Goal: Task Accomplishment & Management: Use online tool/utility

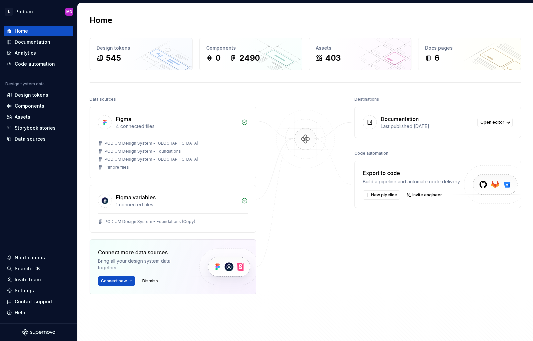
click at [299, 266] on div at bounding box center [305, 211] width 67 height 233
click at [20, 288] on div "Settings" at bounding box center [24, 290] width 19 height 7
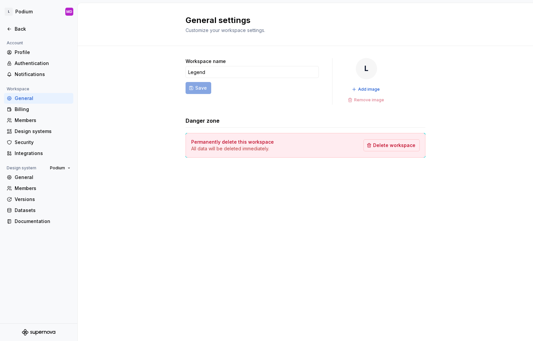
click at [184, 268] on div "General settings Customize your workspace settings. Workspace name Legend Save …" at bounding box center [306, 172] width 456 height 338
click at [22, 12] on html "L Podium MD Back Account Profile Authentication Notifications Workspace General…" at bounding box center [266, 170] width 533 height 341
click at [27, 10] on html "L Podium MD Back Account Profile Authentication Notifications Workspace General…" at bounding box center [266, 170] width 533 height 341
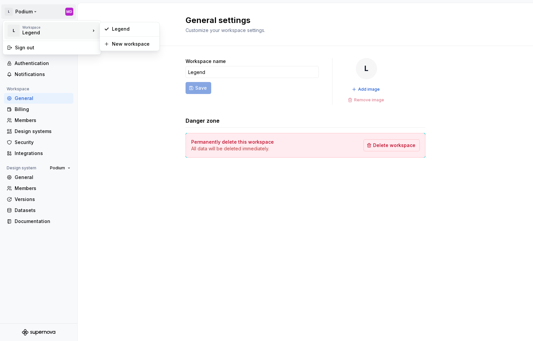
click at [36, 29] on div "Workspace" at bounding box center [56, 27] width 68 height 4
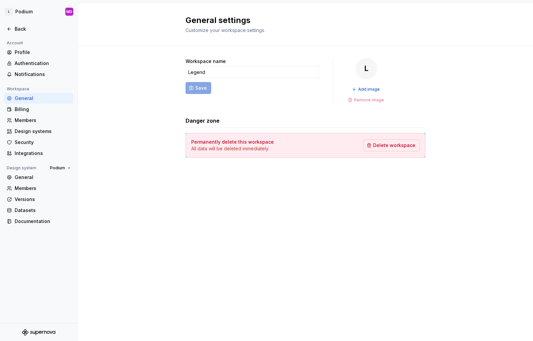
click at [215, 289] on html "L Podium MD Back Account Profile Authentication Notifications Workspace General…" at bounding box center [266, 170] width 533 height 341
click at [25, 11] on html "L Podium MD Back Account Profile Authentication Notifications Workspace General…" at bounding box center [266, 170] width 533 height 341
click at [122, 180] on html "L Podium MD Back Account Profile Authentication Notifications Workspace General…" at bounding box center [266, 170] width 533 height 341
click at [21, 29] on div "Back" at bounding box center [43, 29] width 56 height 7
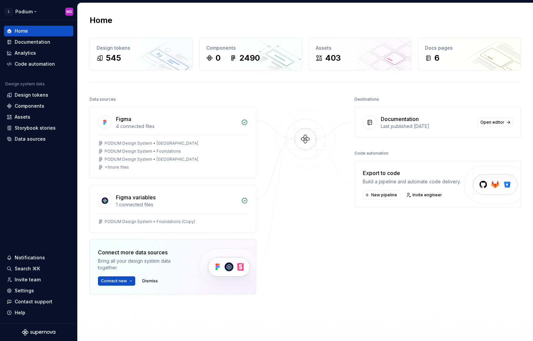
click at [31, 12] on html "L Podium MD Home Documentation Analytics Code automation Design system data Des…" at bounding box center [266, 170] width 533 height 341
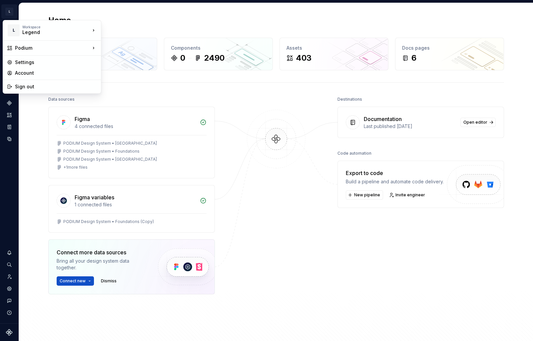
click at [306, 315] on html "L Podium MD Design system data Home Design tokens 545 Components 0 2490 Assets …" at bounding box center [266, 170] width 533 height 341
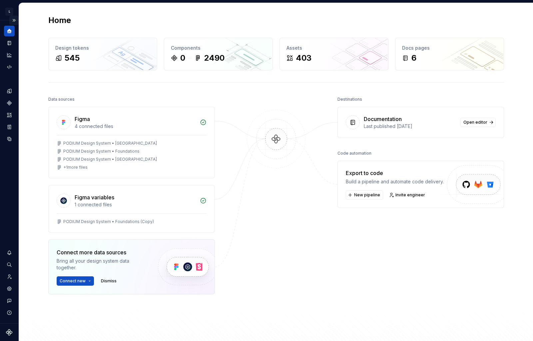
click at [13, 22] on button "Expand sidebar" at bounding box center [13, 20] width 9 height 9
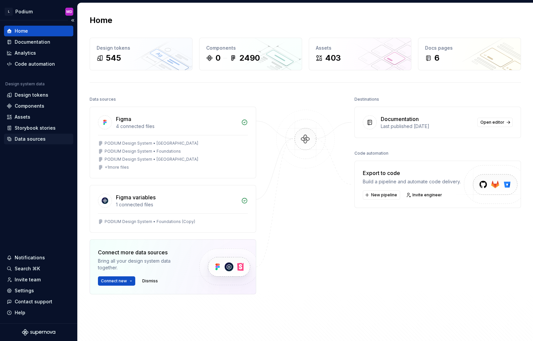
click at [27, 142] on div "Data sources" at bounding box center [30, 139] width 31 height 7
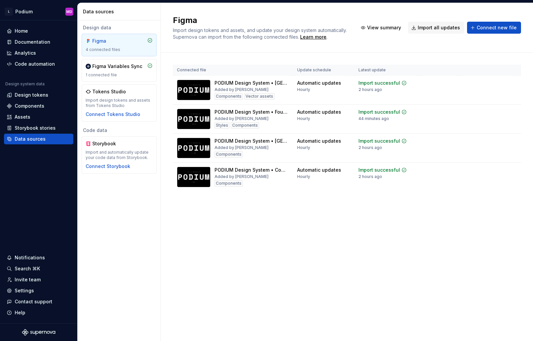
click at [346, 16] on h2 "Figma" at bounding box center [261, 20] width 177 height 11
click at [122, 73] on div "1 connected file" at bounding box center [119, 74] width 67 height 5
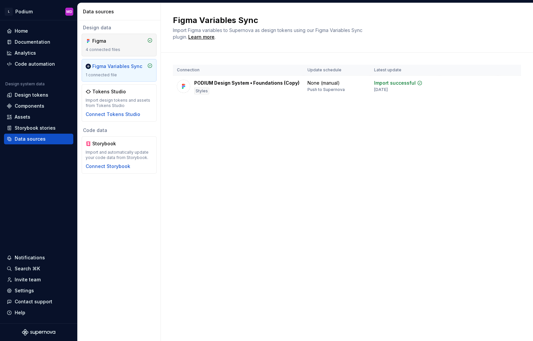
click at [118, 53] on div "Figma 4 connected files" at bounding box center [119, 45] width 75 height 23
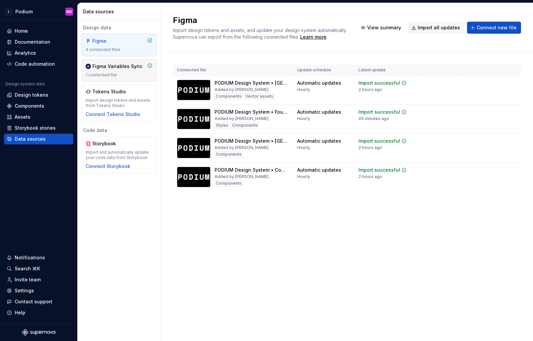
click at [118, 74] on div "1 connected file" at bounding box center [119, 74] width 67 height 5
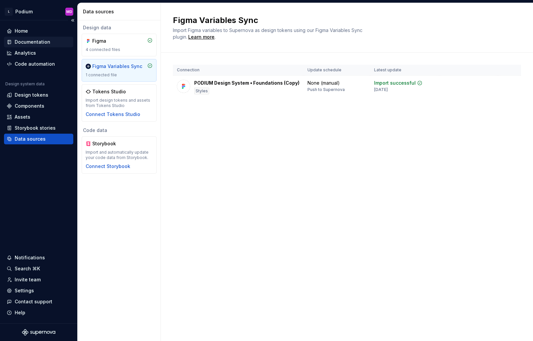
click at [45, 43] on div "Documentation" at bounding box center [33, 42] width 36 height 7
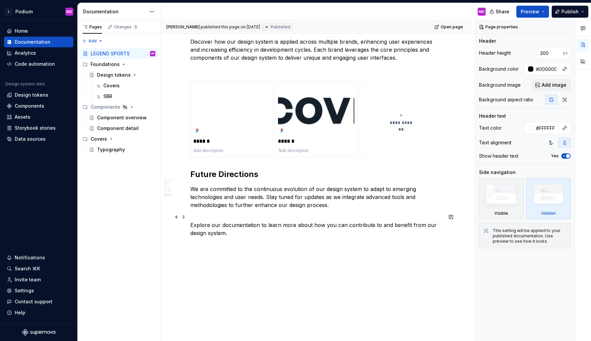
scroll to position [510, 0]
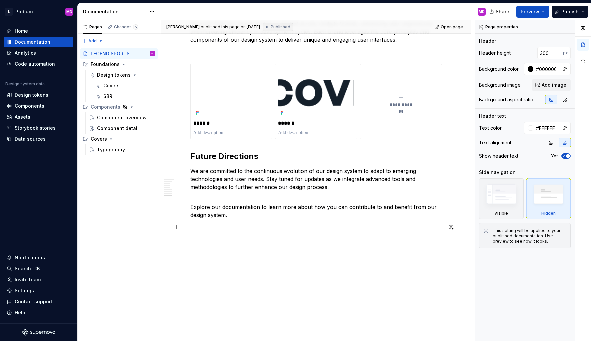
click at [225, 223] on p at bounding box center [316, 227] width 252 height 8
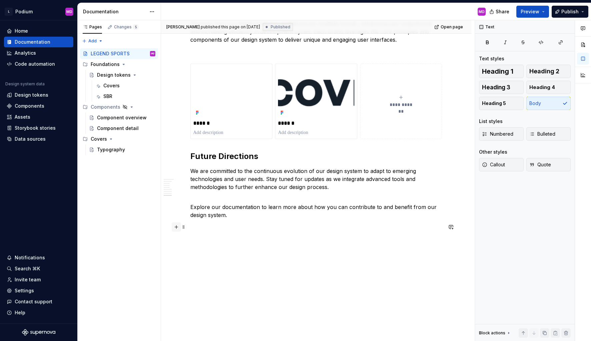
click at [175, 229] on button "button" at bounding box center [176, 226] width 9 height 9
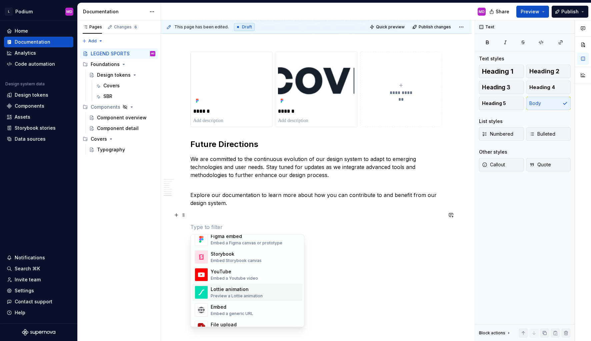
scroll to position [300, 0]
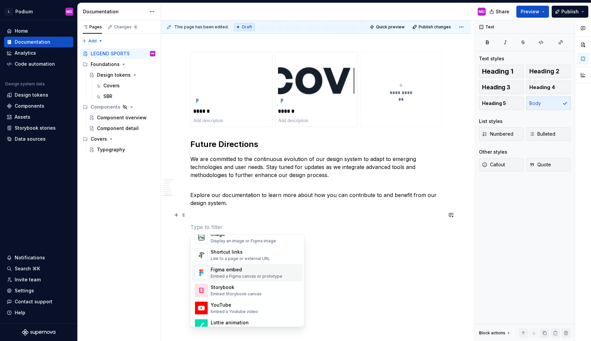
click at [252, 270] on div "Figma embed" at bounding box center [247, 269] width 72 height 7
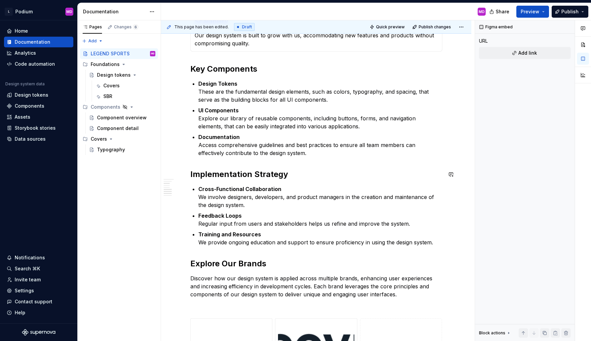
scroll to position [155, 0]
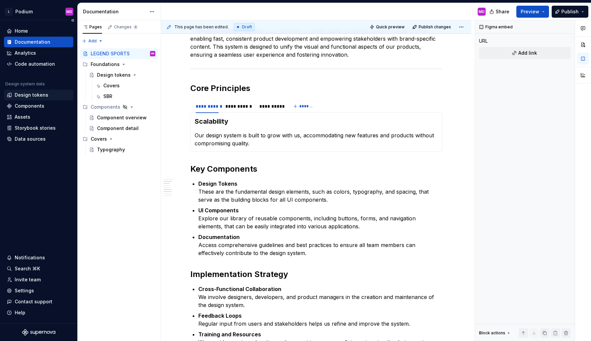
click at [34, 96] on div "Design tokens" at bounding box center [32, 95] width 34 height 7
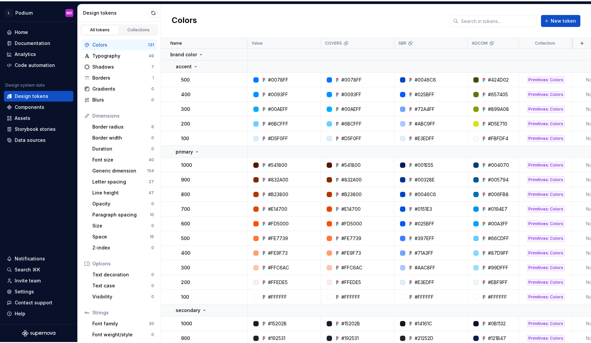
scroll to position [0, 145]
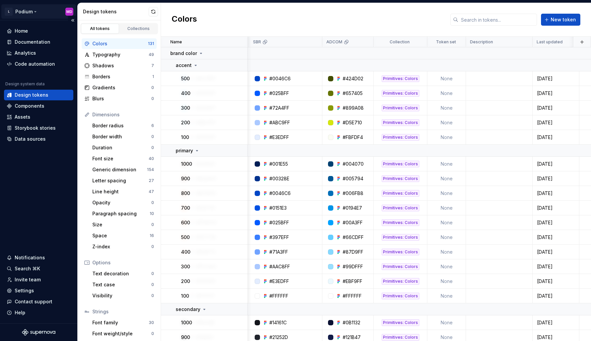
click at [30, 12] on html "L Podium MD Home Documentation Analytics Code automation Design system data Des…" at bounding box center [295, 170] width 591 height 341
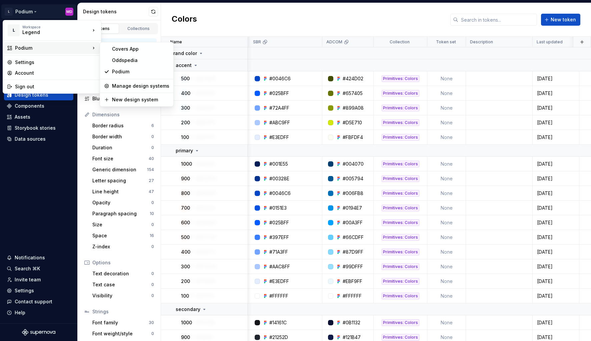
click at [37, 48] on div "Podium" at bounding box center [52, 48] width 75 height 7
click at [138, 51] on div "Covers App" at bounding box center [140, 49] width 57 height 7
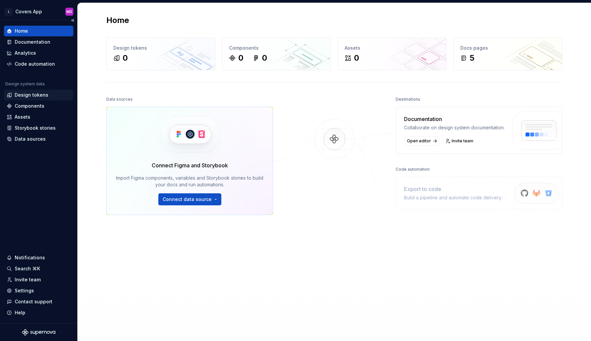
click at [39, 95] on div "Design tokens" at bounding box center [32, 95] width 34 height 7
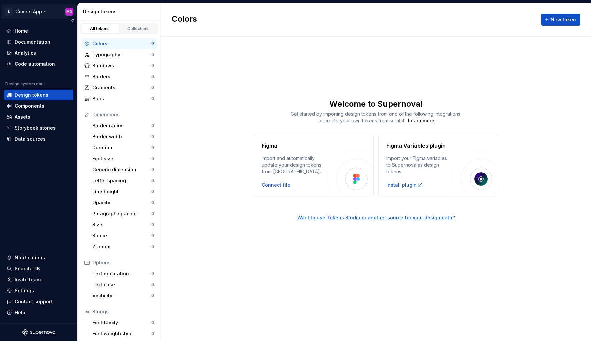
click at [37, 9] on html "L Covers App MD Home Documentation Analytics Code automation Design system data…" at bounding box center [295, 170] width 591 height 341
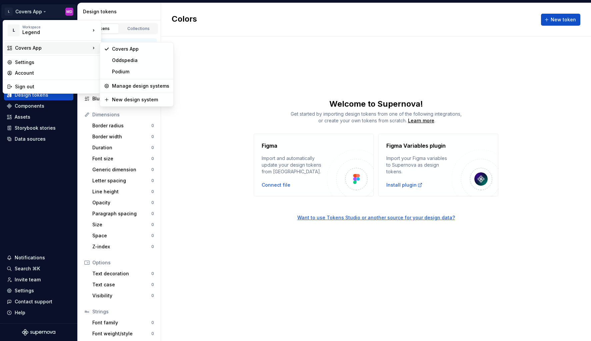
click at [41, 48] on div "Covers App" at bounding box center [52, 48] width 75 height 7
click at [130, 71] on div "Podium" at bounding box center [140, 71] width 57 height 7
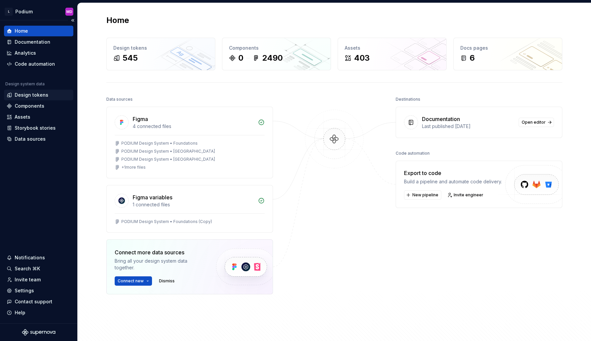
click at [45, 97] on div "Design tokens" at bounding box center [32, 95] width 34 height 7
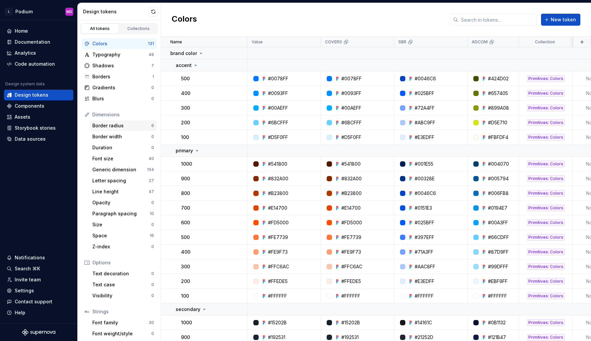
click at [123, 127] on div "Border radius" at bounding box center [121, 125] width 59 height 7
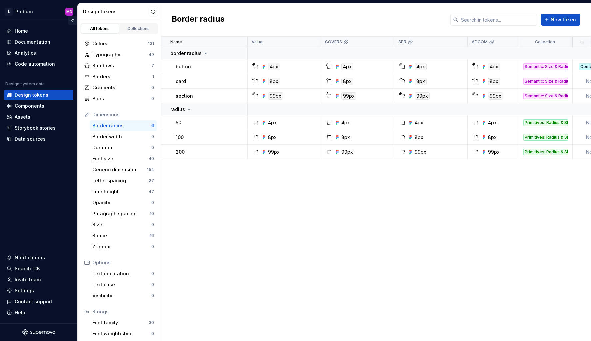
click at [73, 22] on button "Collapse sidebar" at bounding box center [72, 20] width 9 height 9
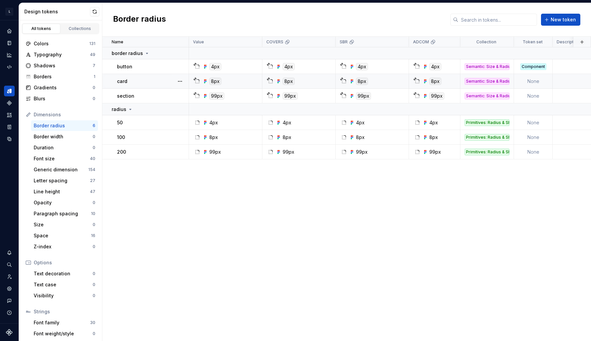
click at [533, 83] on td "None" at bounding box center [533, 81] width 39 height 15
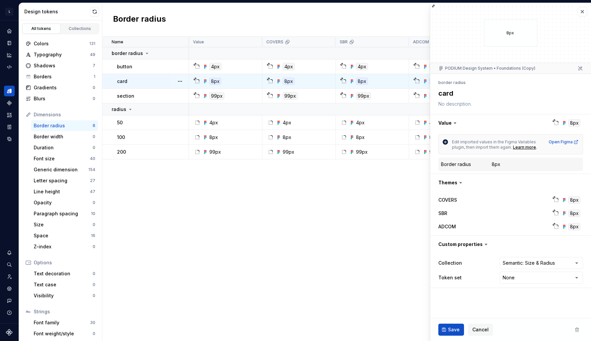
type textarea "*"
click at [533, 15] on button "button" at bounding box center [582, 11] width 9 height 9
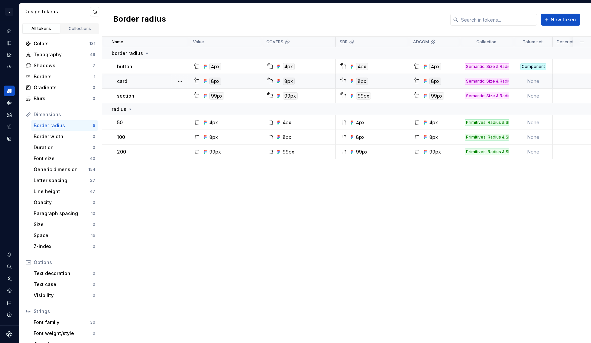
click at [360, 258] on div "Name Value COVERS SBR ADCOM Collection Token set Description Last updated borde…" at bounding box center [346, 190] width 489 height 307
click at [9, 104] on icon "Components" at bounding box center [9, 103] width 5 height 5
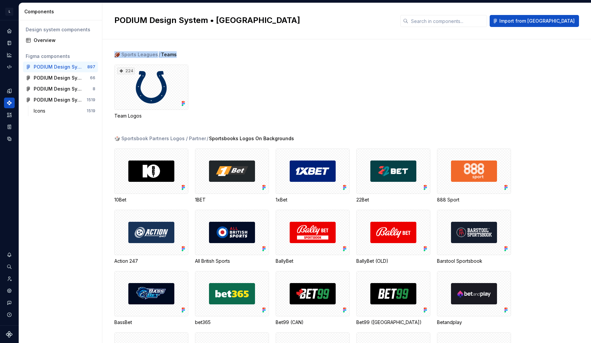
drag, startPoint x: 176, startPoint y: 55, endPoint x: 115, endPoint y: 54, distance: 60.7
click at [115, 54] on div "🏈 Sports Leagues / Teams" at bounding box center [352, 54] width 477 height 7
copy div "🏈 Sports Leagues / Teams"
